Goal: Find specific page/section

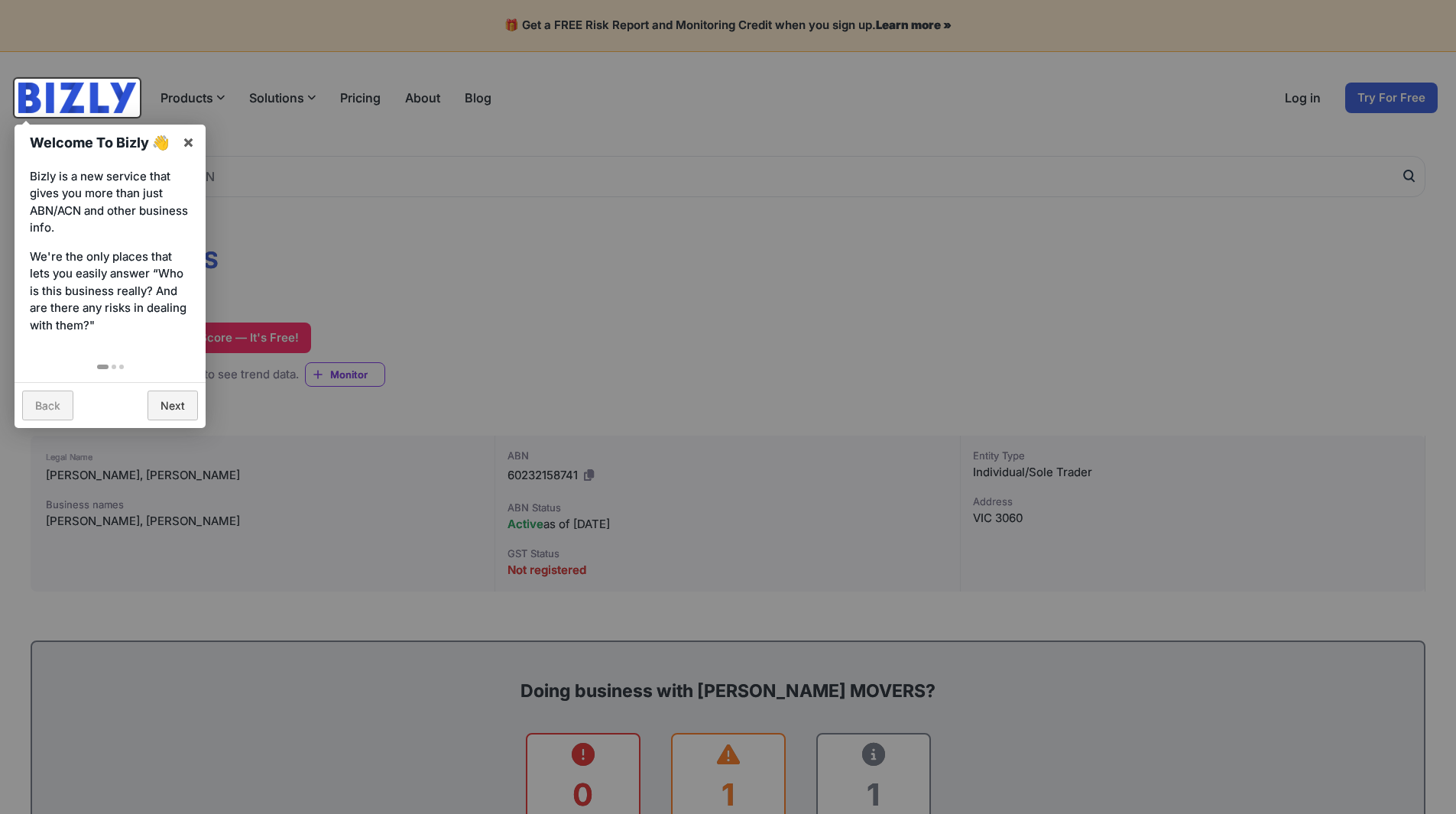
click at [450, 236] on div at bounding box center [728, 407] width 1456 height 814
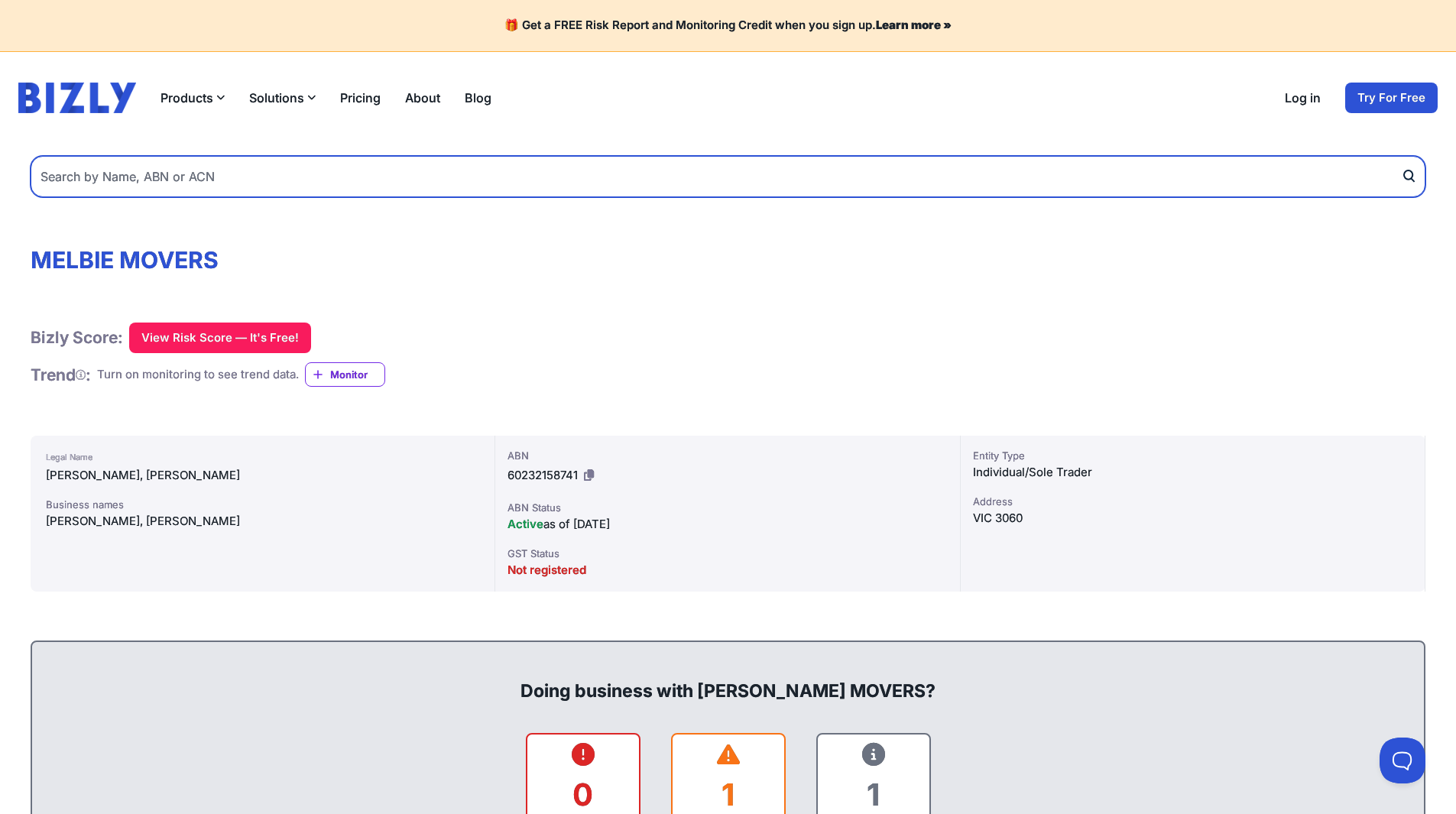
click at [368, 179] on input "text" at bounding box center [727, 176] width 1395 height 41
type input "officebooth australia"
click at [1401, 156] on button "submit" at bounding box center [1413, 176] width 25 height 41
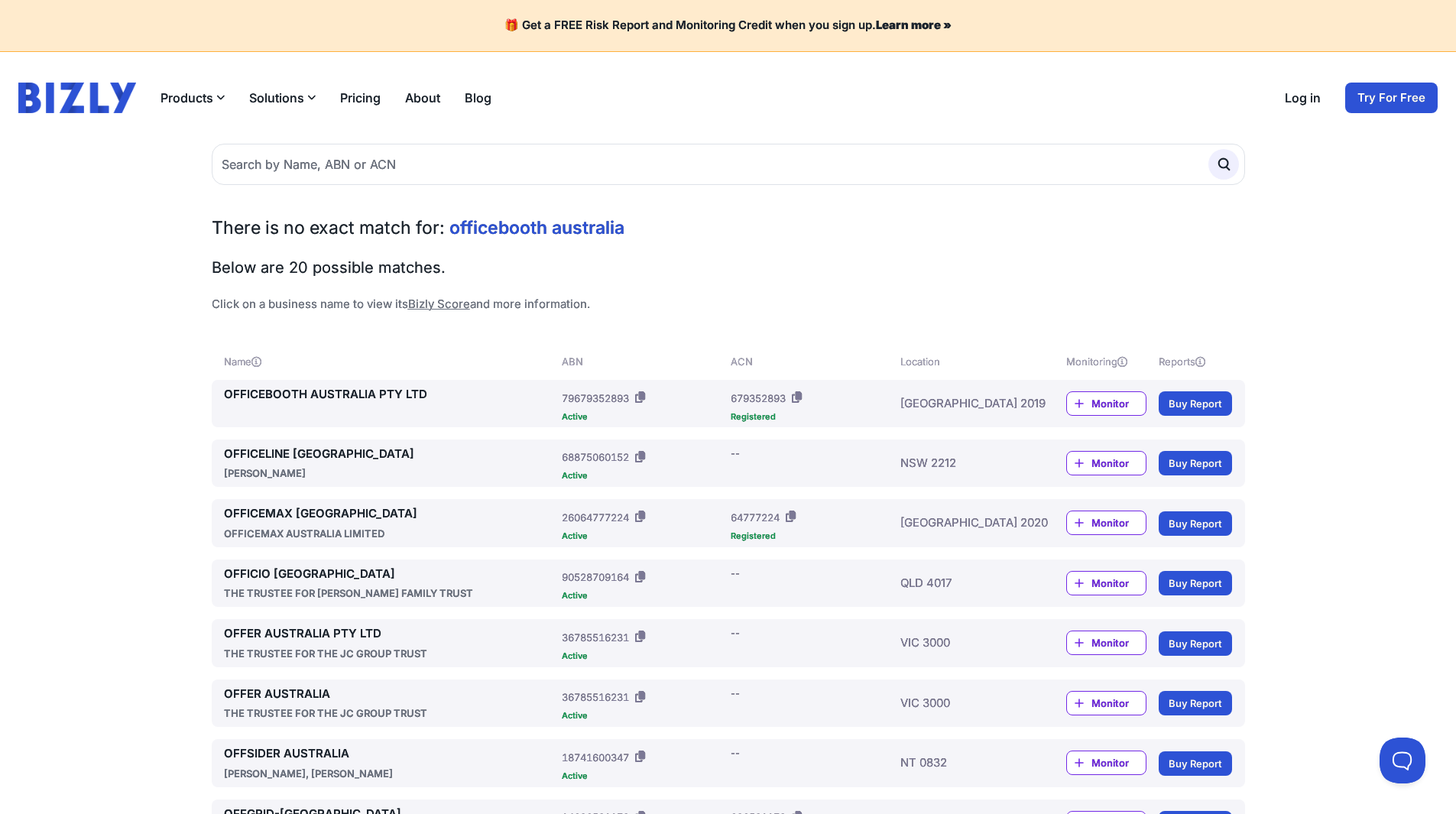
click at [374, 402] on link "OFFICEBOOTH AUSTRALIA PTY LTD" at bounding box center [390, 394] width 332 height 18
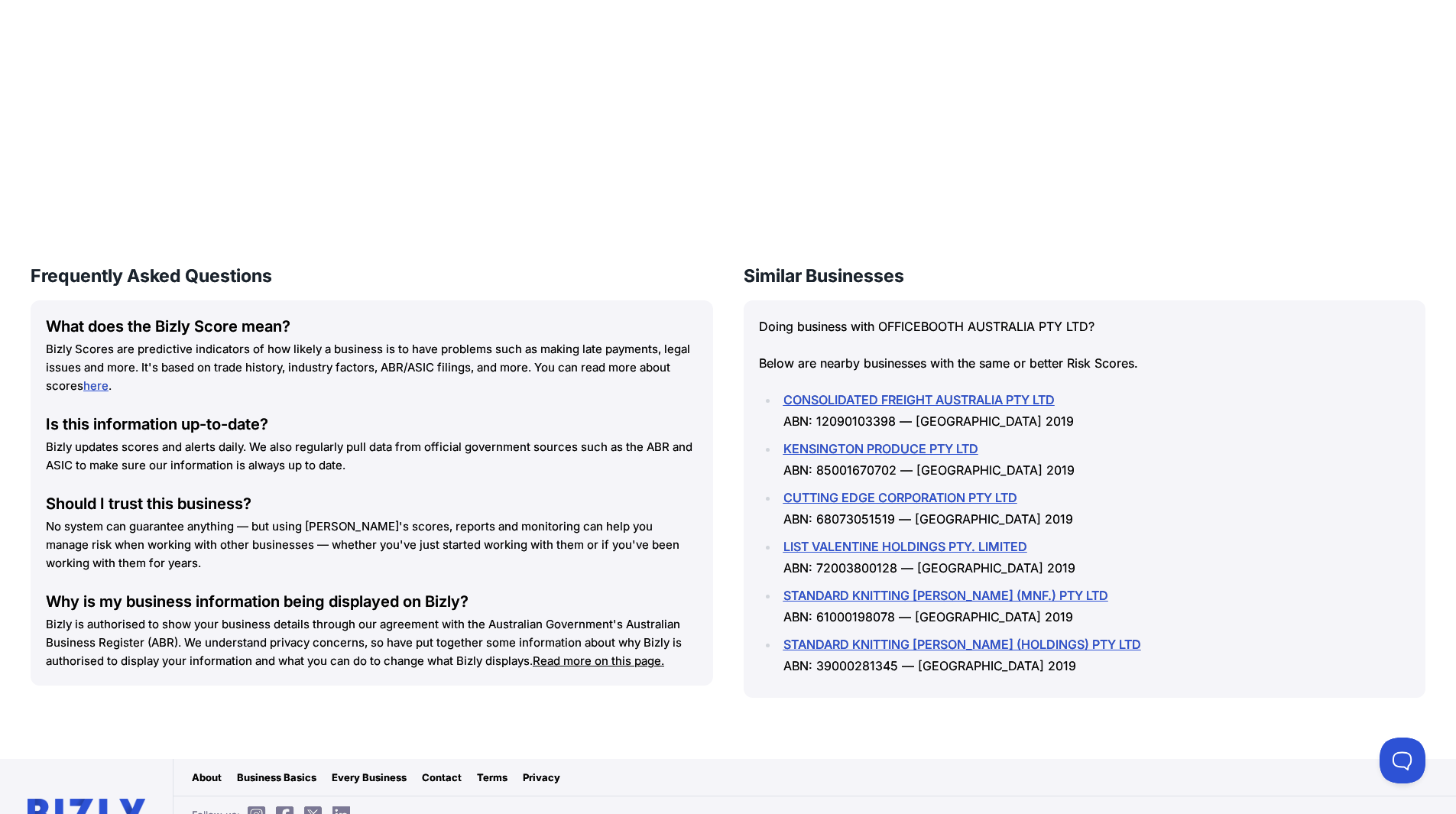
scroll to position [1894, 0]
